Goal: Find contact information: Find contact information

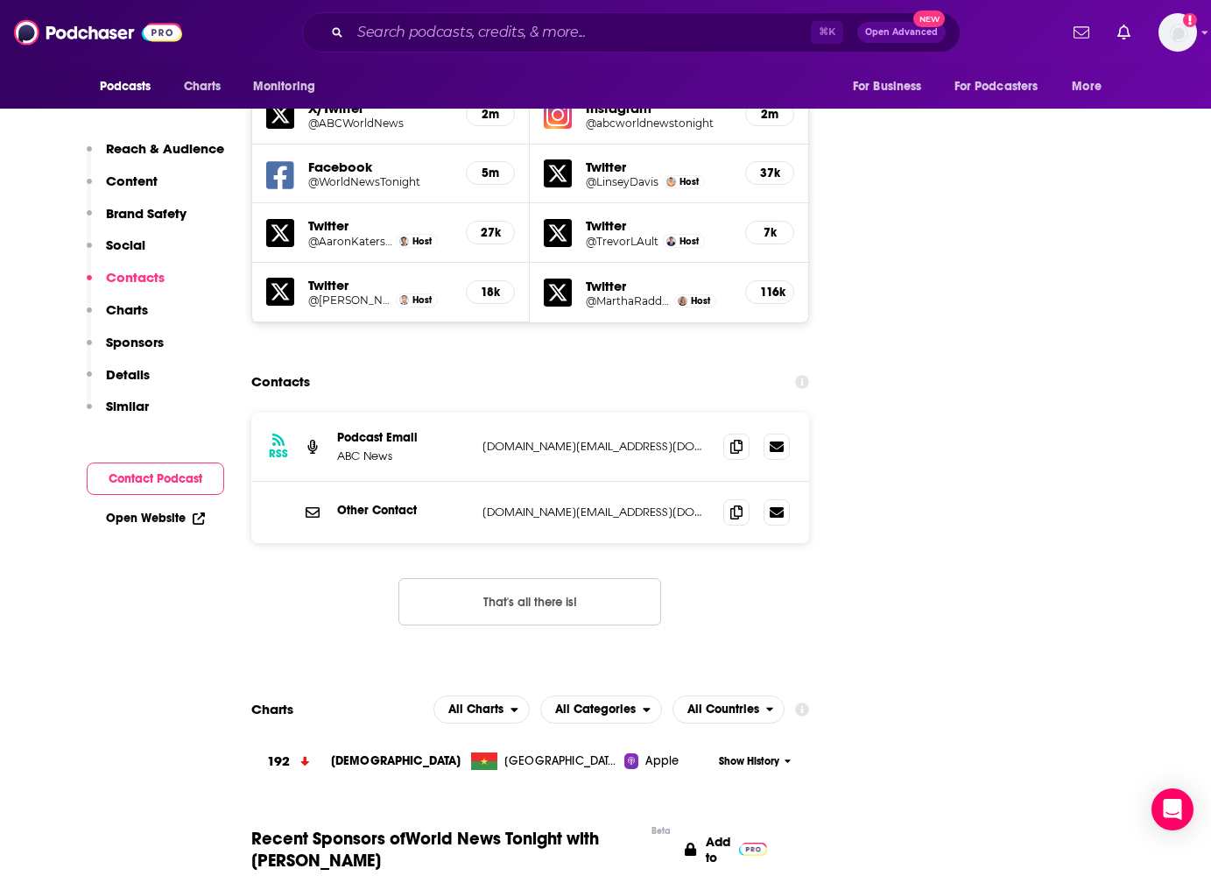
scroll to position [2063, 0]
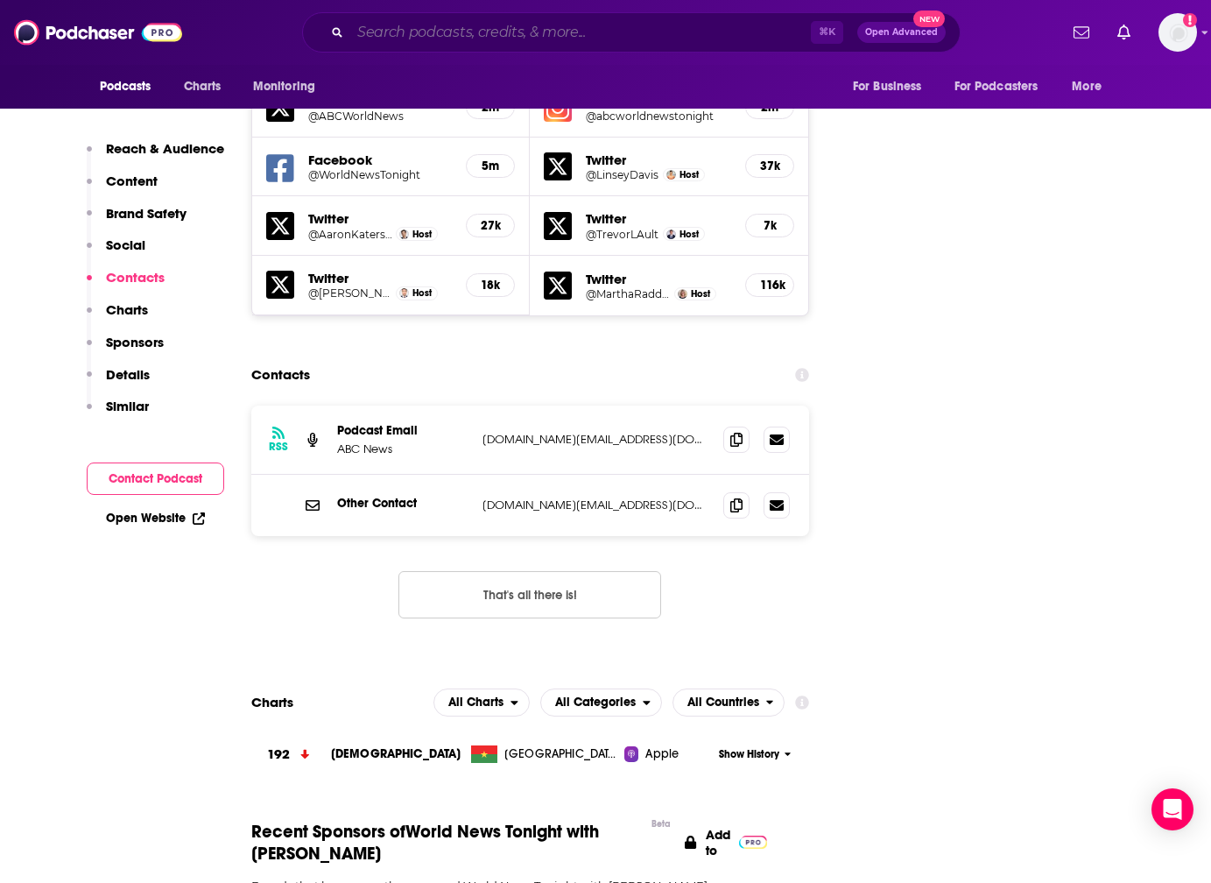
click at [447, 32] on input "Search podcasts, credits, & more..." at bounding box center [580, 32] width 461 height 28
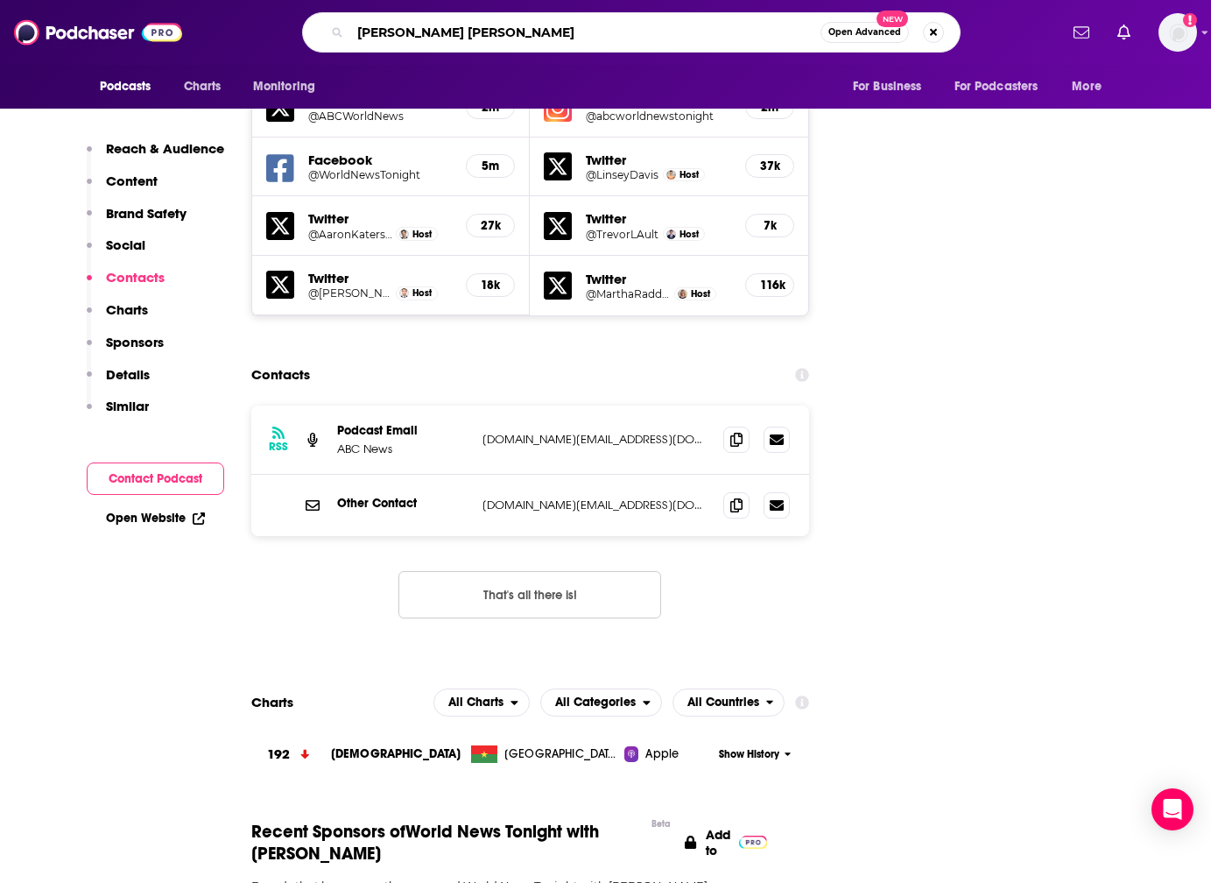
type input "[PERSON_NAME]"
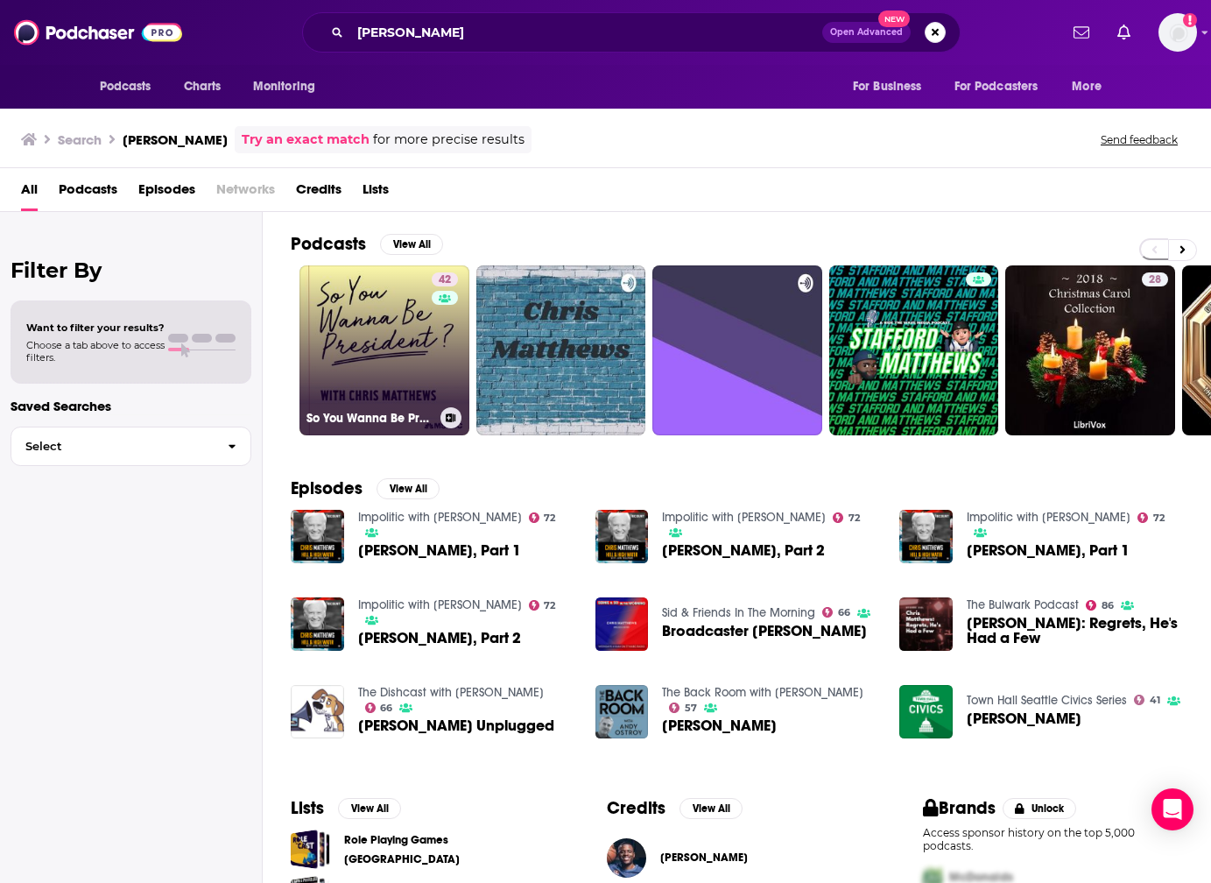
click at [380, 315] on link "42 So You Wanna Be President? with [PERSON_NAME]" at bounding box center [385, 350] width 170 height 170
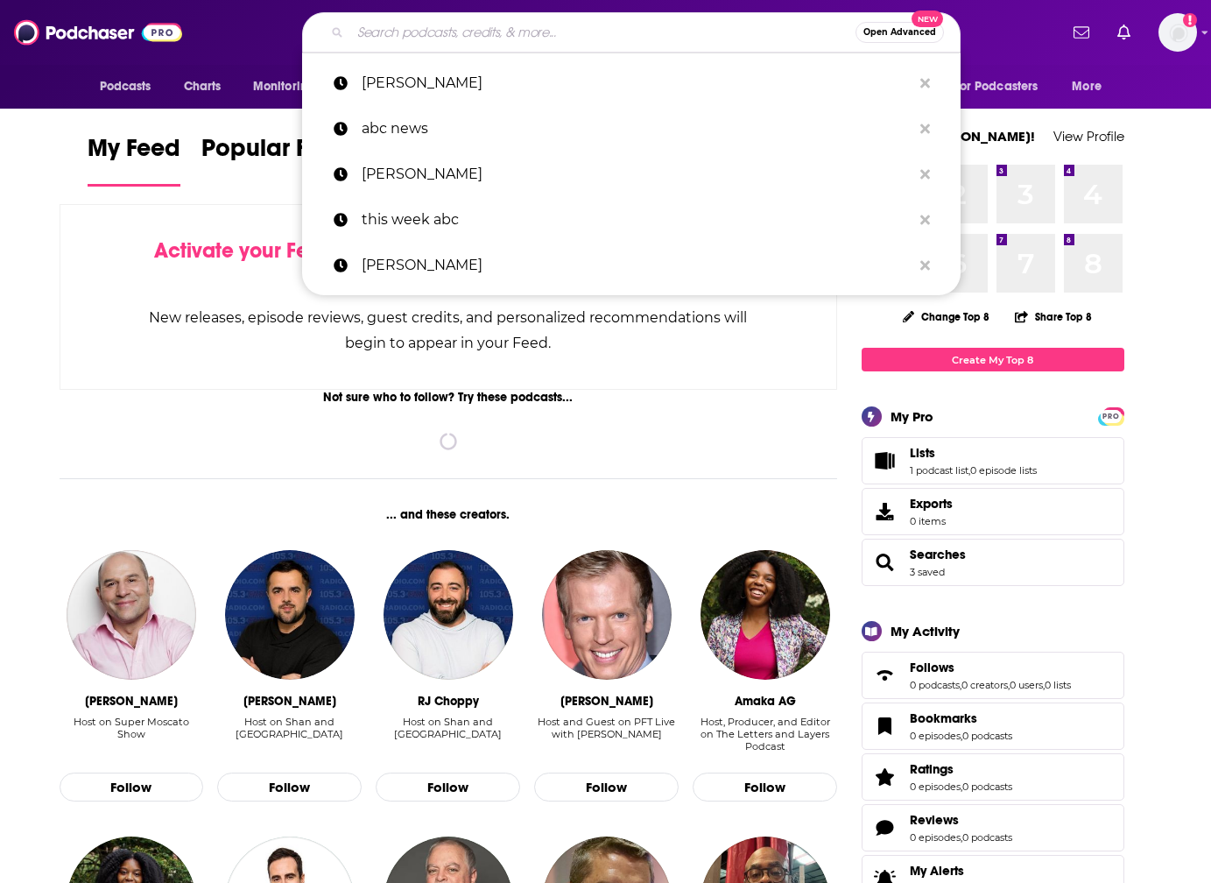
click at [677, 32] on input "Search podcasts, credits, & more..." at bounding box center [602, 32] width 505 height 28
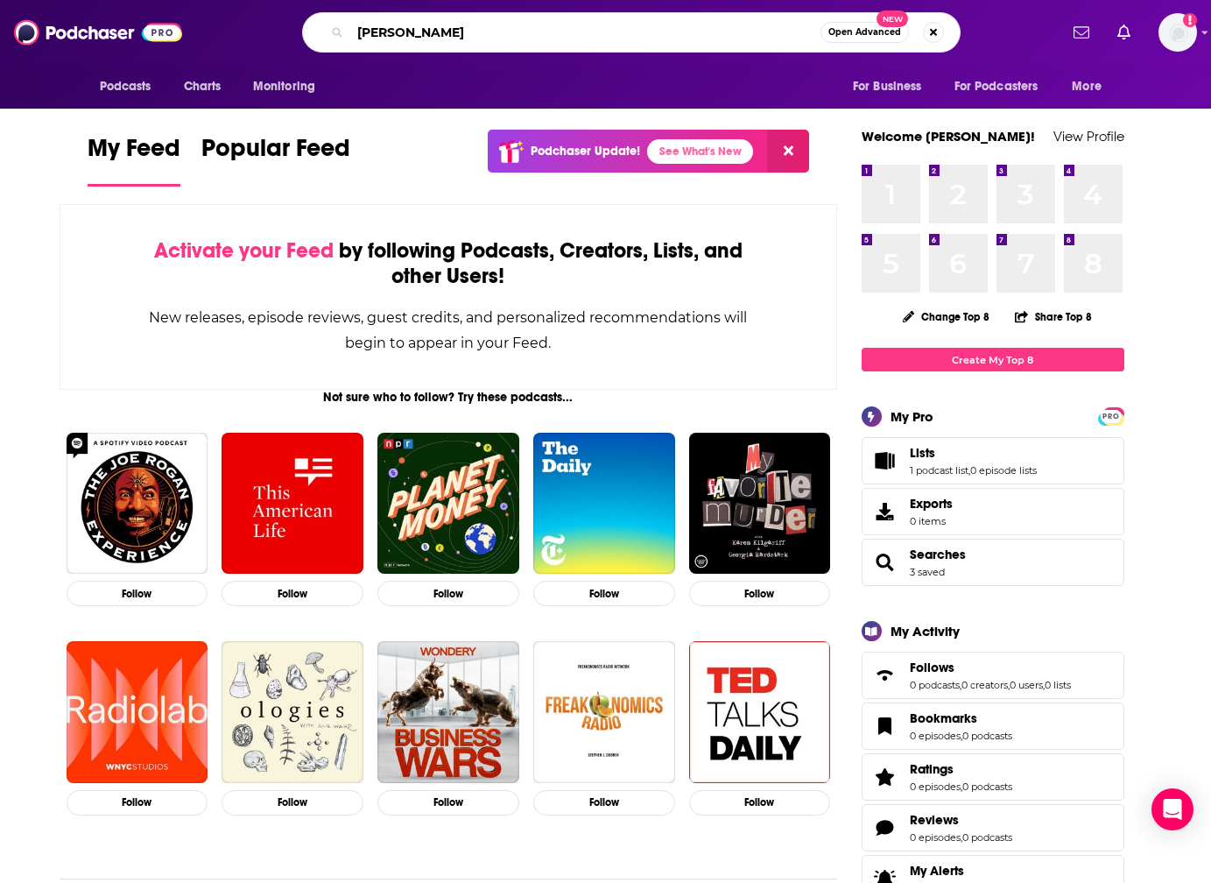
type input "[PERSON_NAME]"
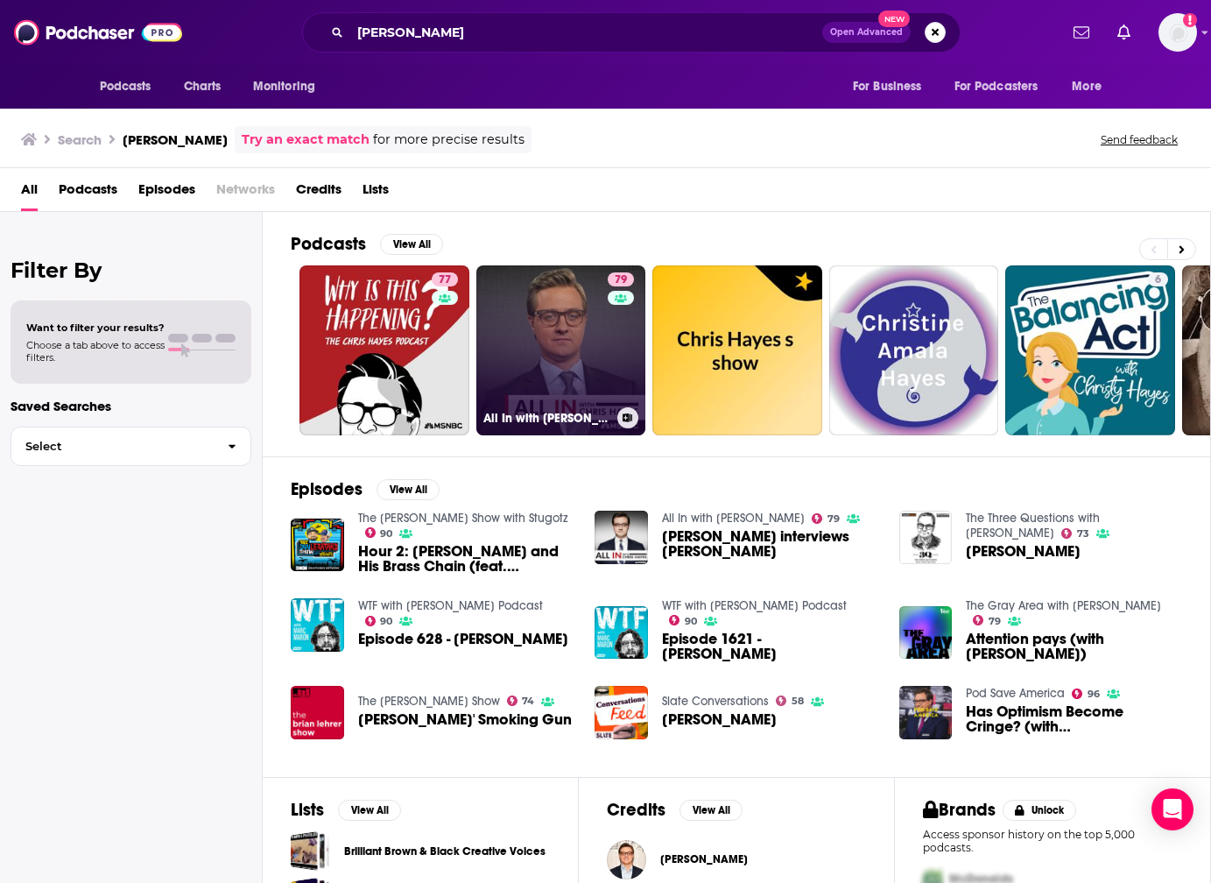
click at [554, 342] on link "79 All In with [PERSON_NAME]" at bounding box center [561, 350] width 170 height 170
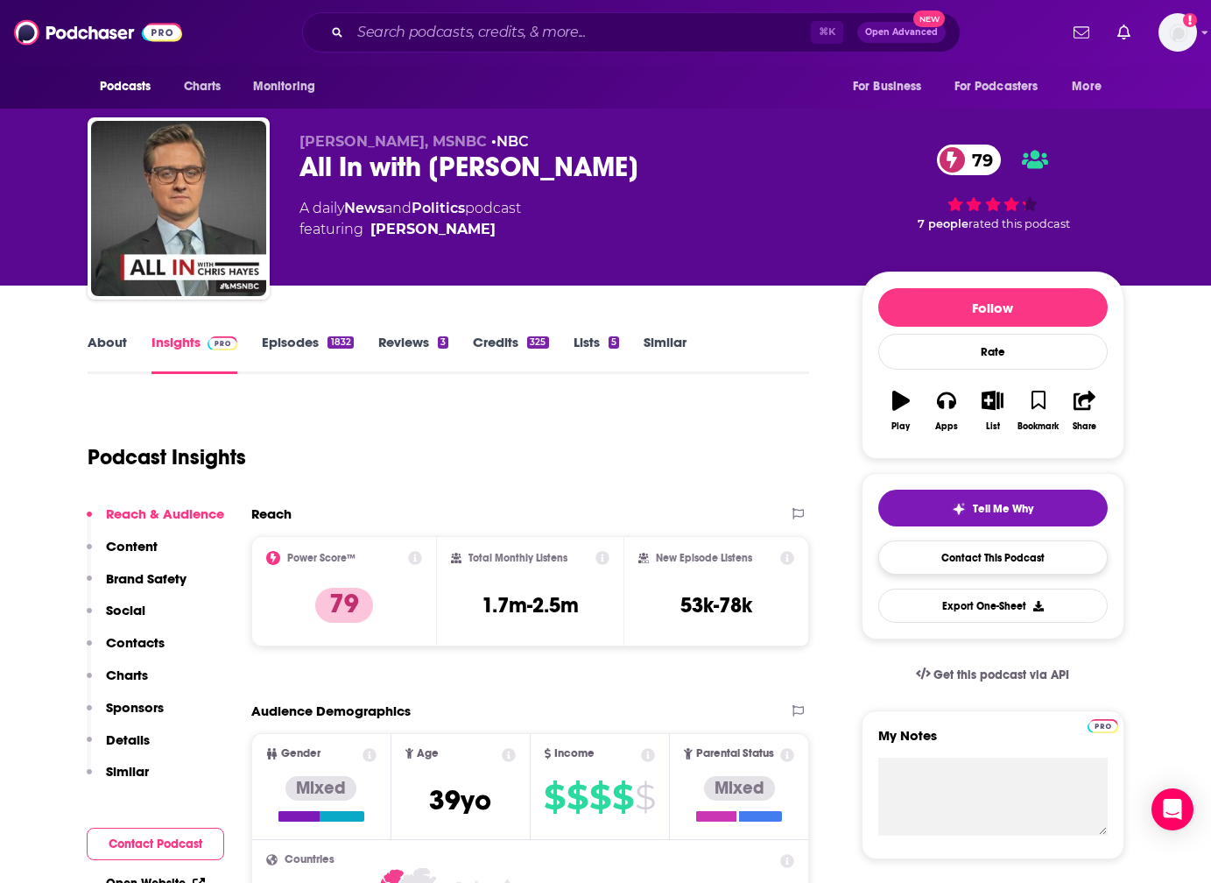
click at [960, 554] on link "Contact This Podcast" at bounding box center [992, 557] width 229 height 34
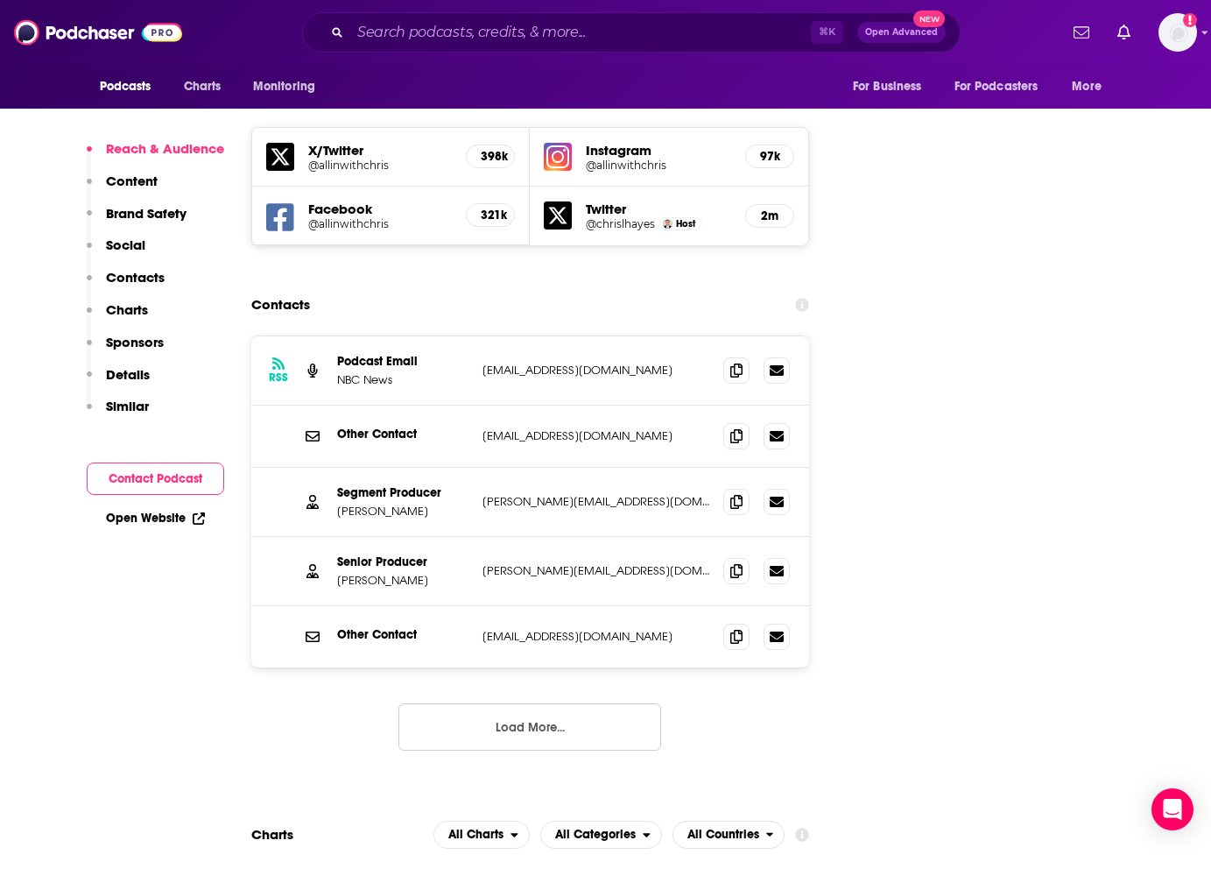
scroll to position [1999, 0]
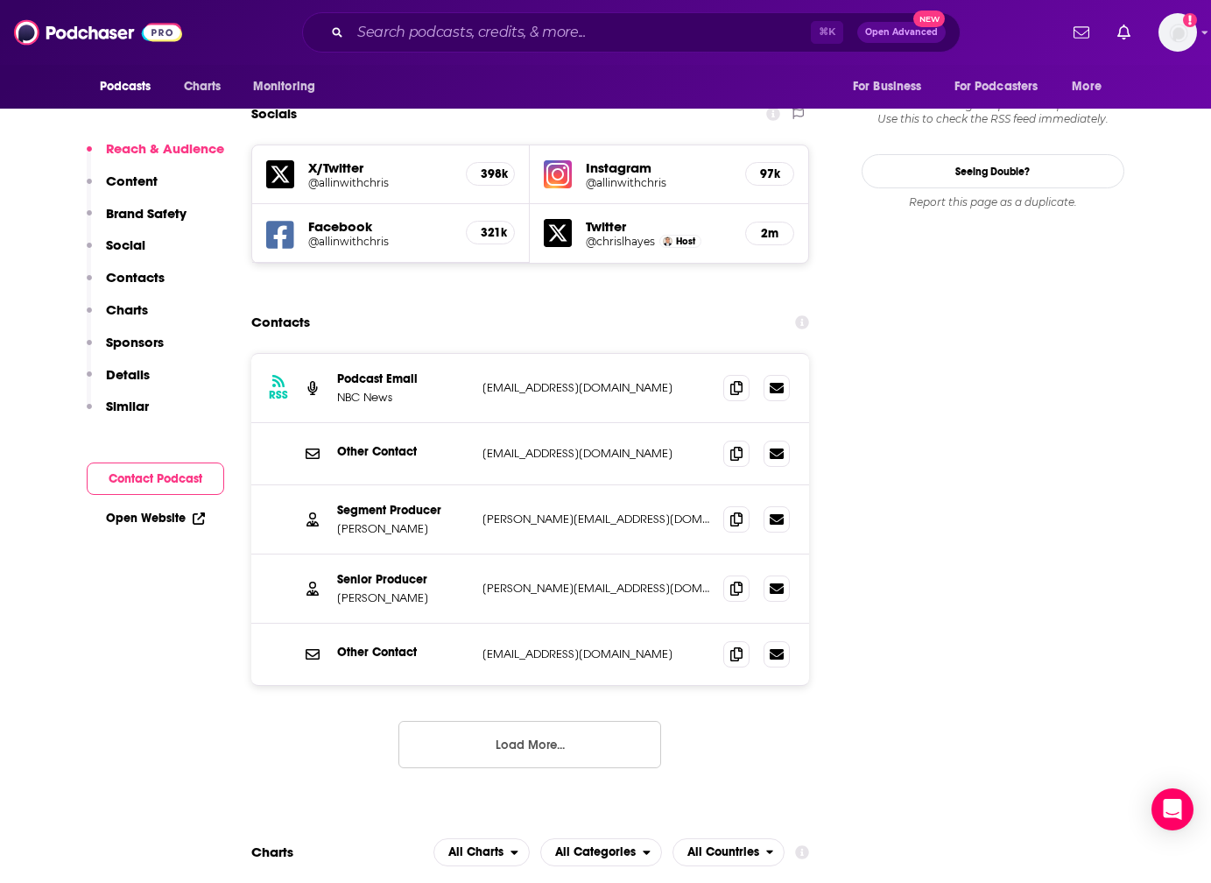
click at [515, 721] on button "Load More..." at bounding box center [530, 744] width 263 height 47
